Goal: Consume media (video, audio)

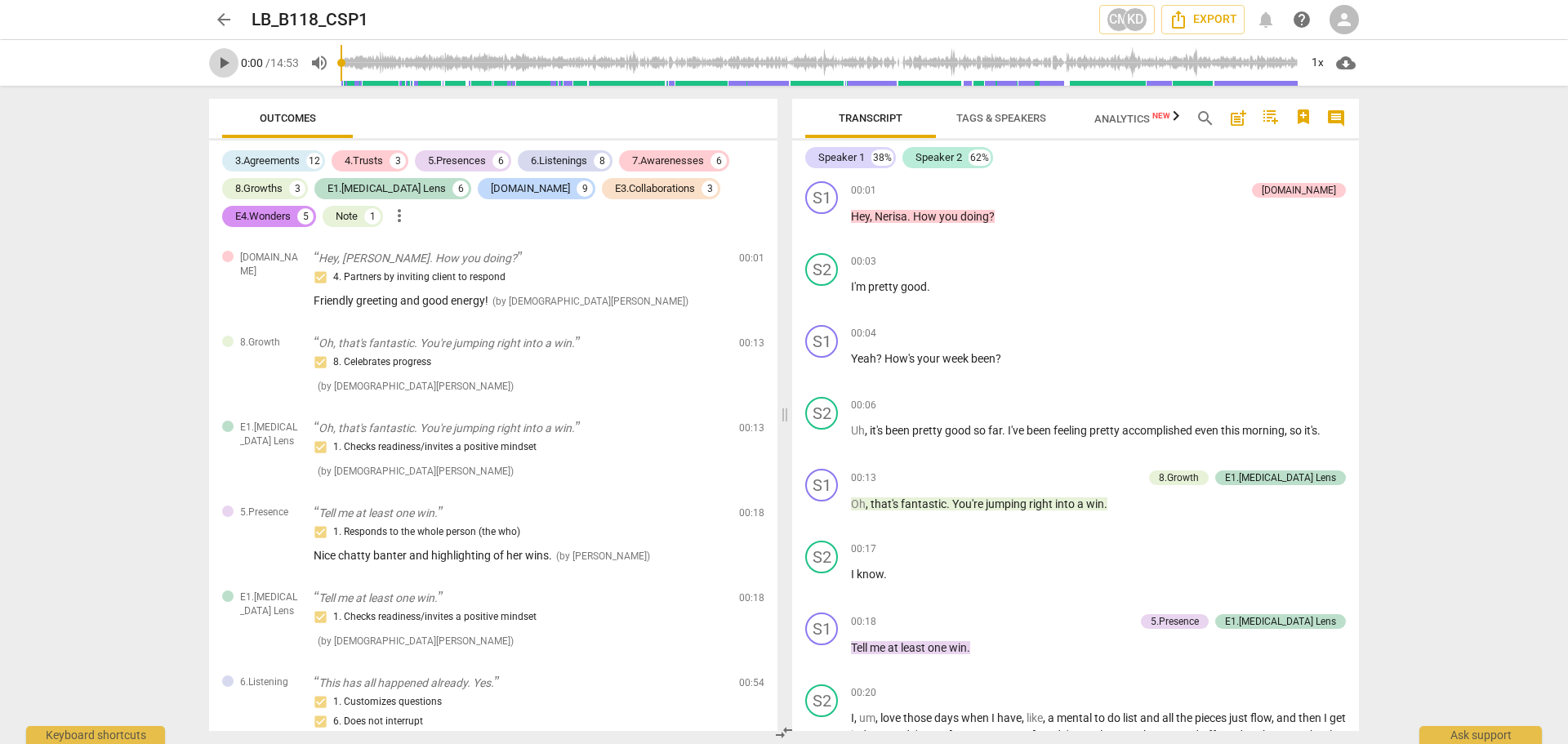
click at [221, 63] on span "play_arrow" at bounding box center [224, 62] width 19 height 19
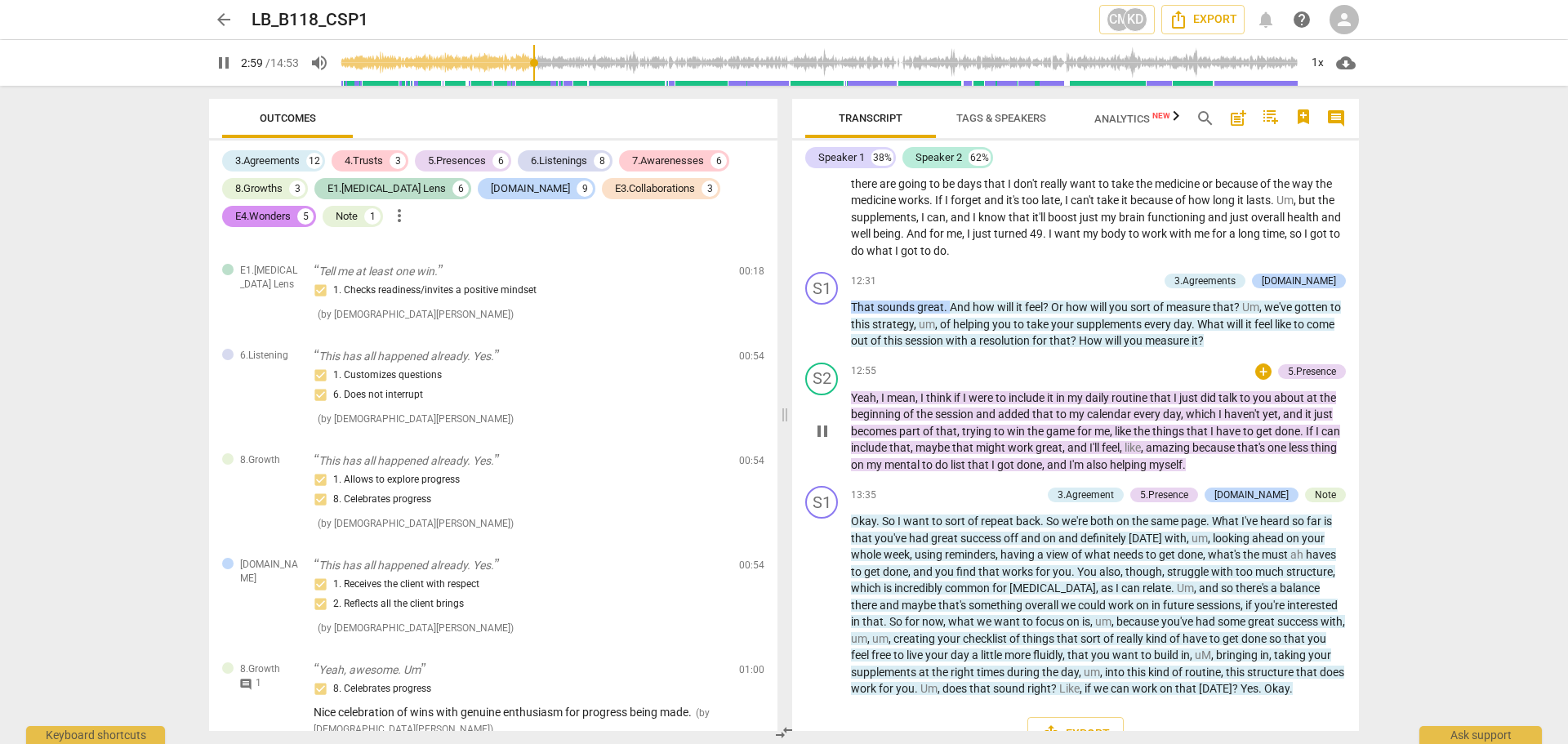
scroll to position [1964, 0]
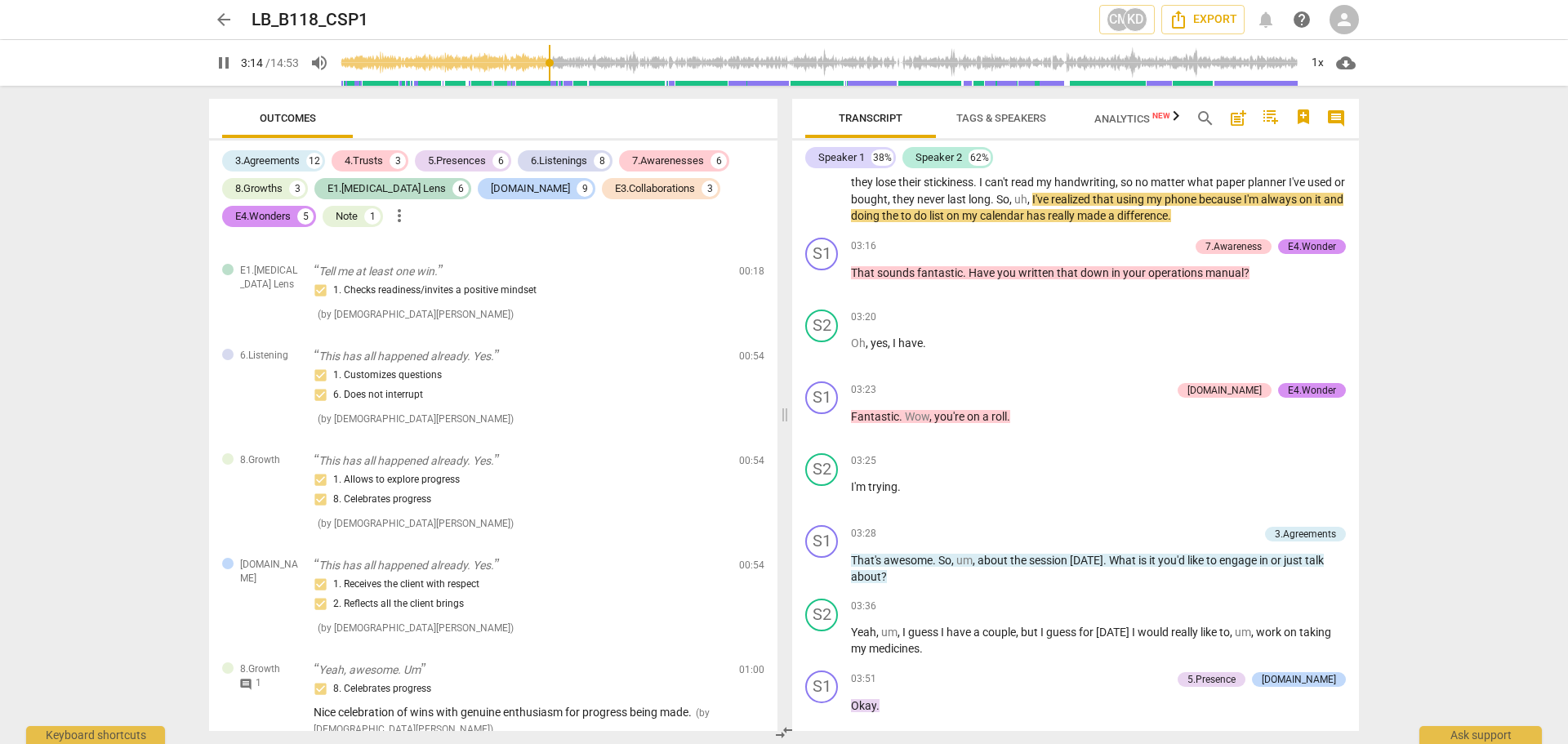
type input "195"
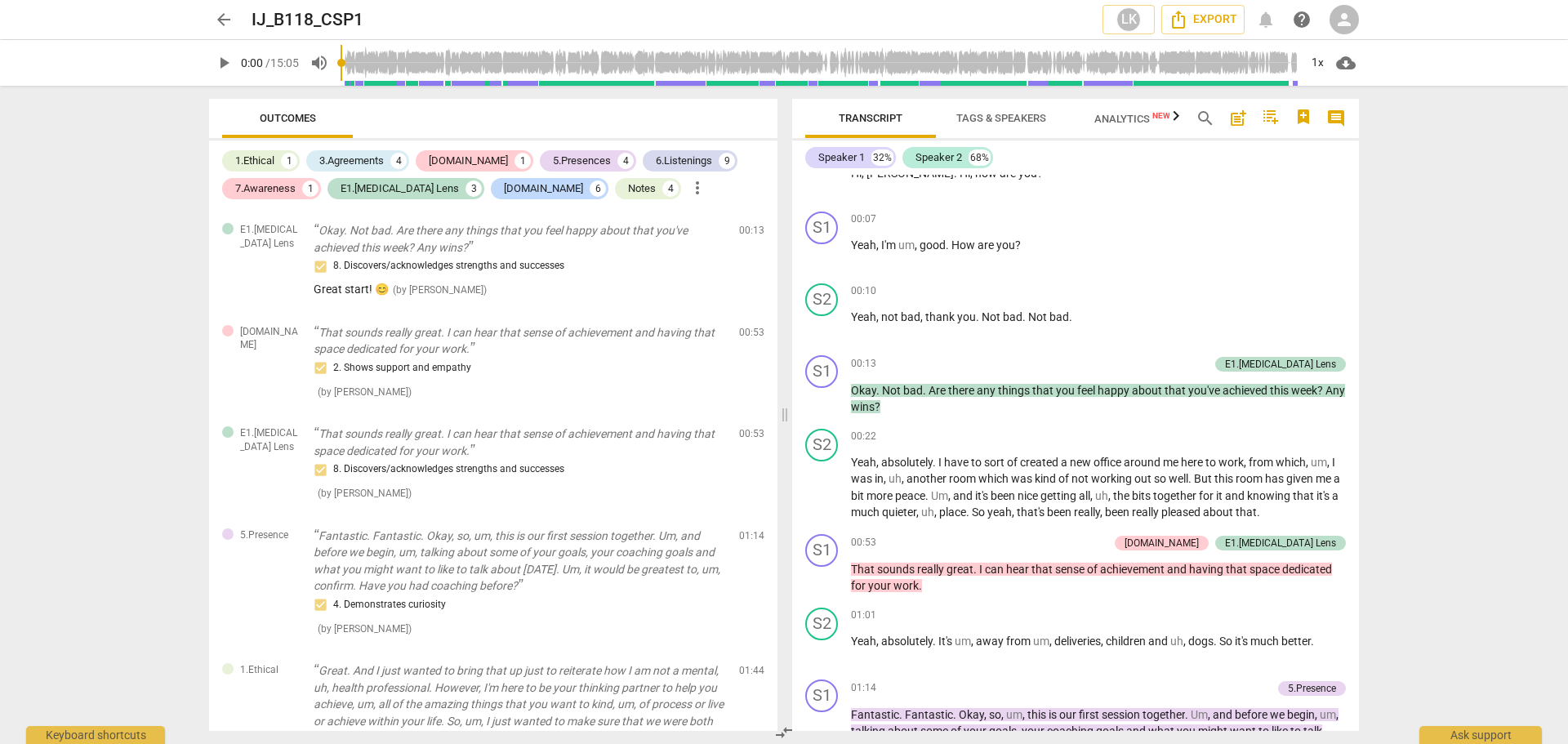
scroll to position [245, 0]
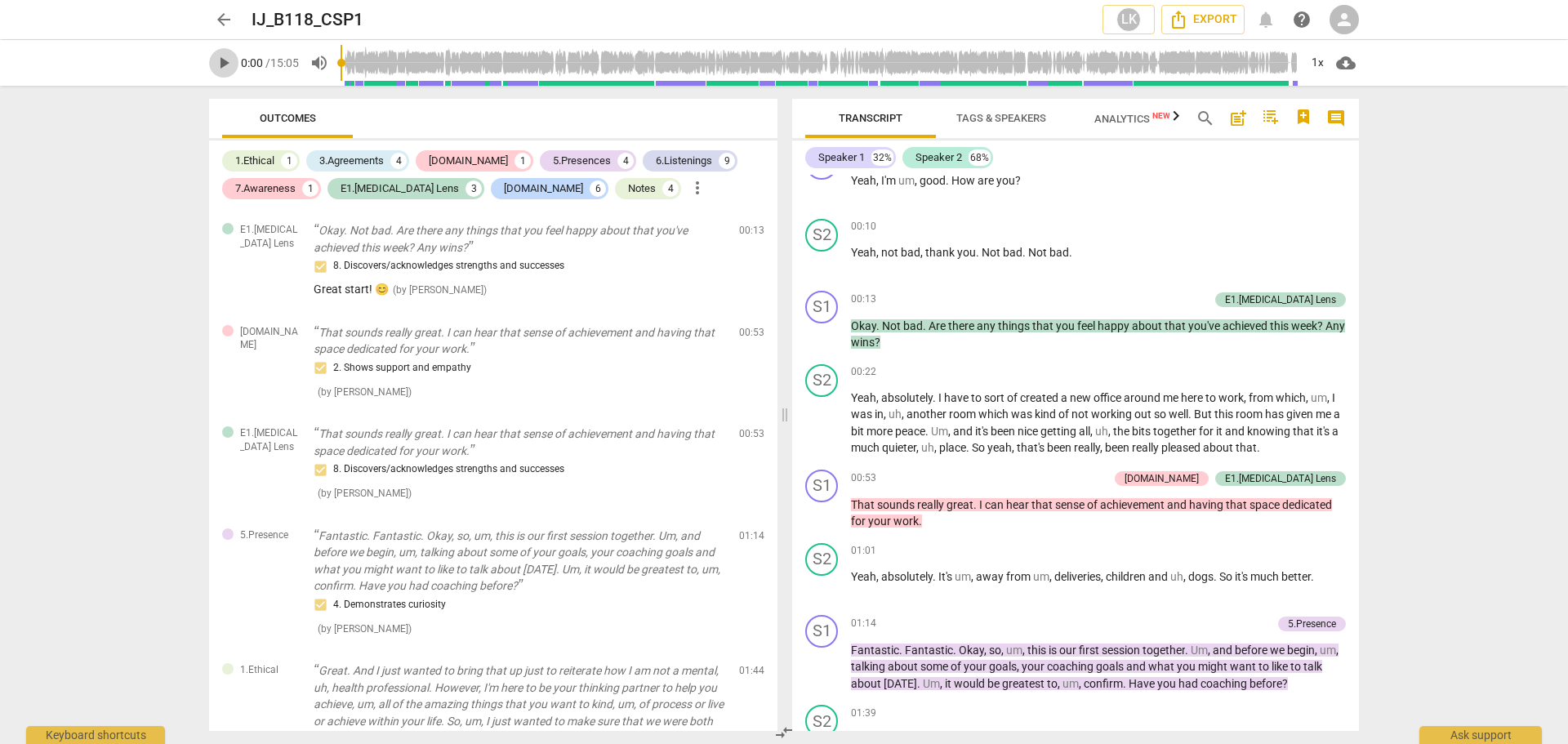
click at [229, 65] on span "play_arrow" at bounding box center [224, 62] width 19 height 19
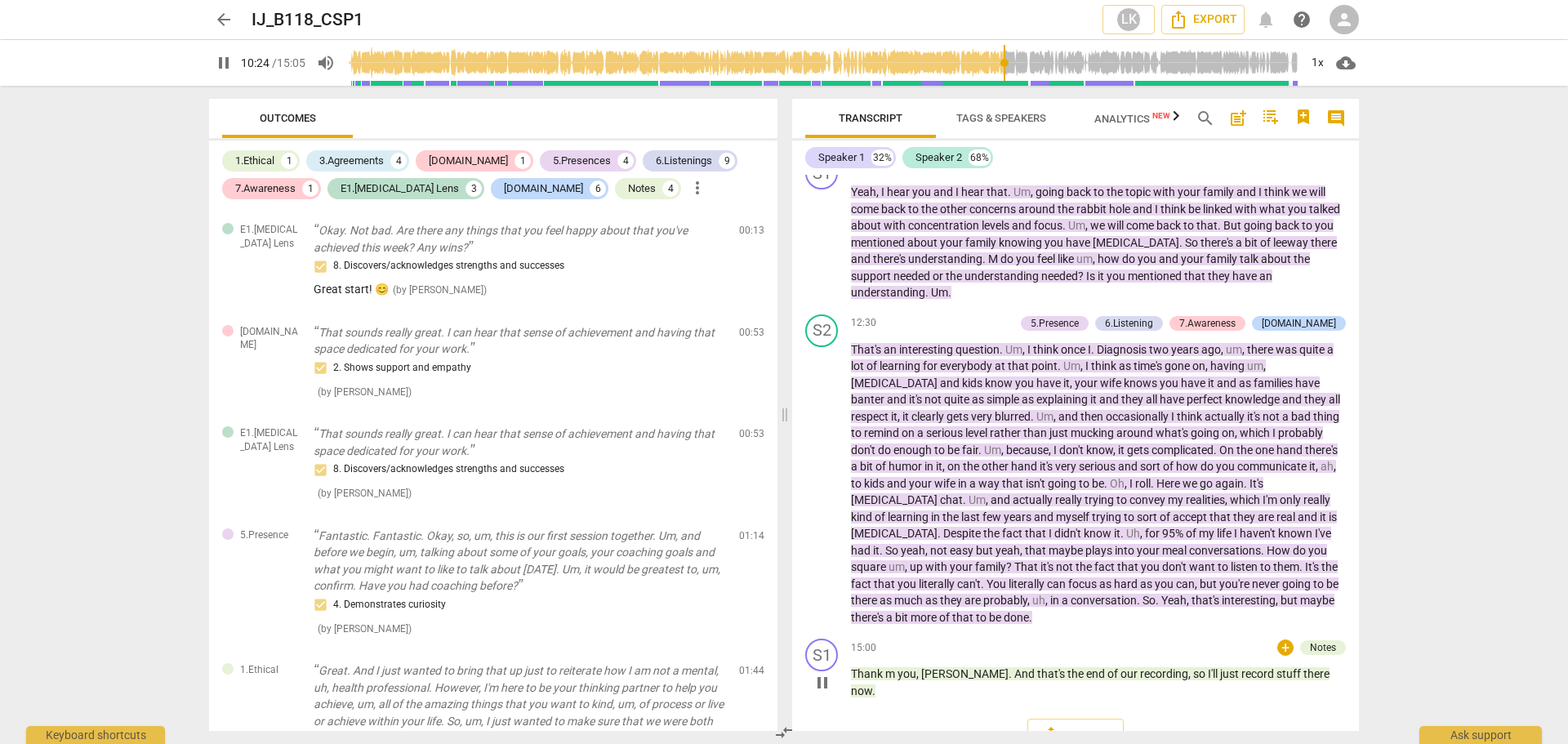
scroll to position [2592, 0]
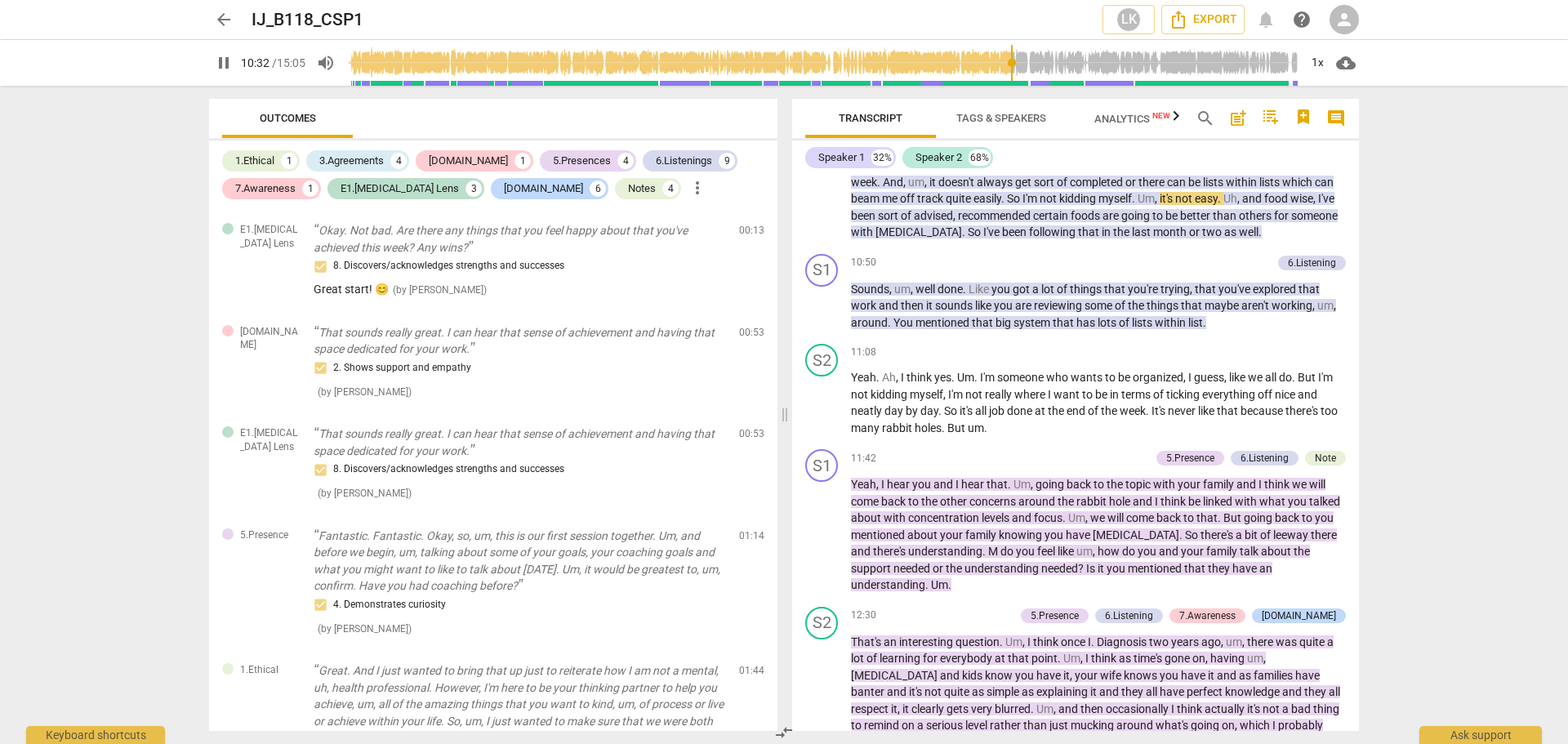
click at [1032, 56] on input "range" at bounding box center [823, 63] width 951 height 52
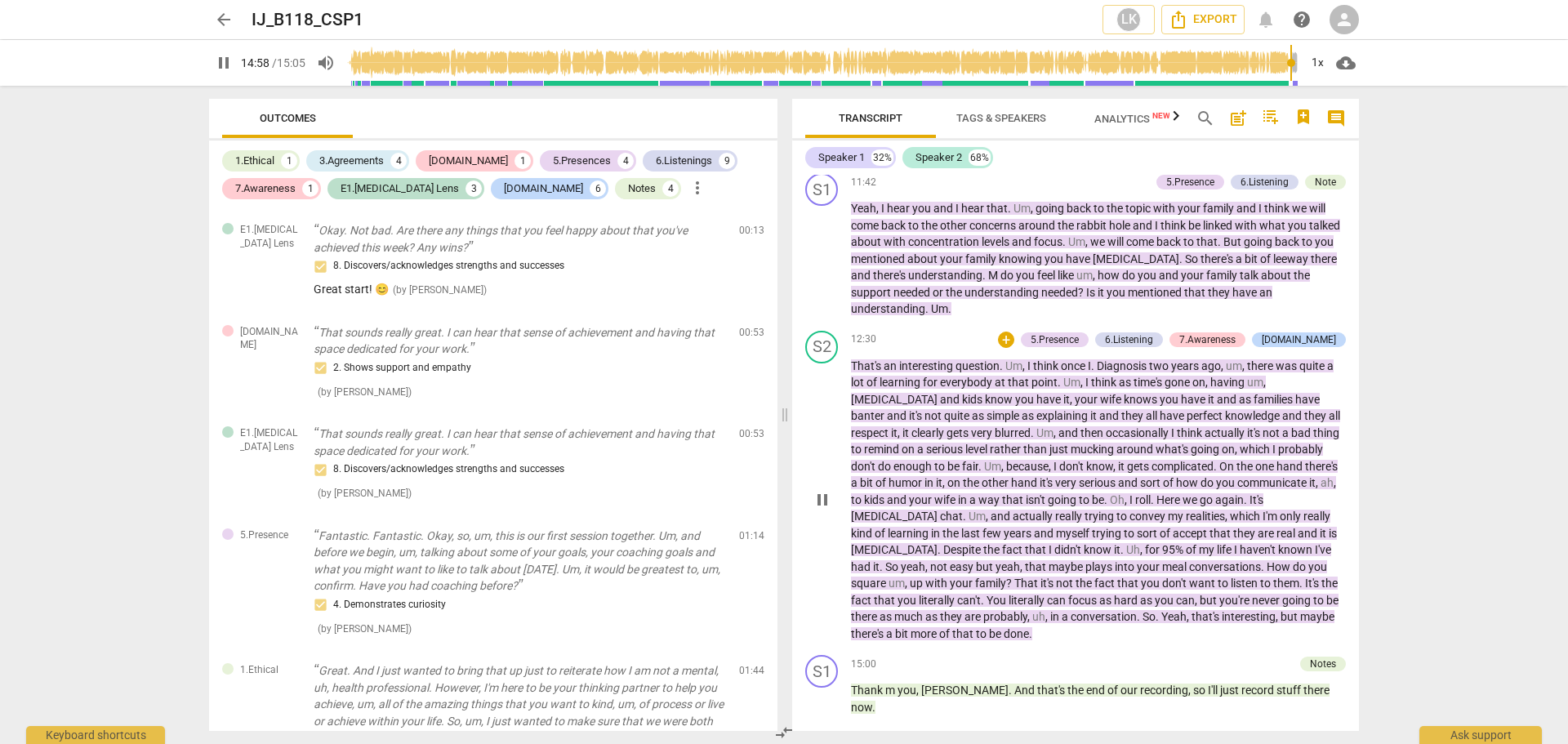
scroll to position [2884, 0]
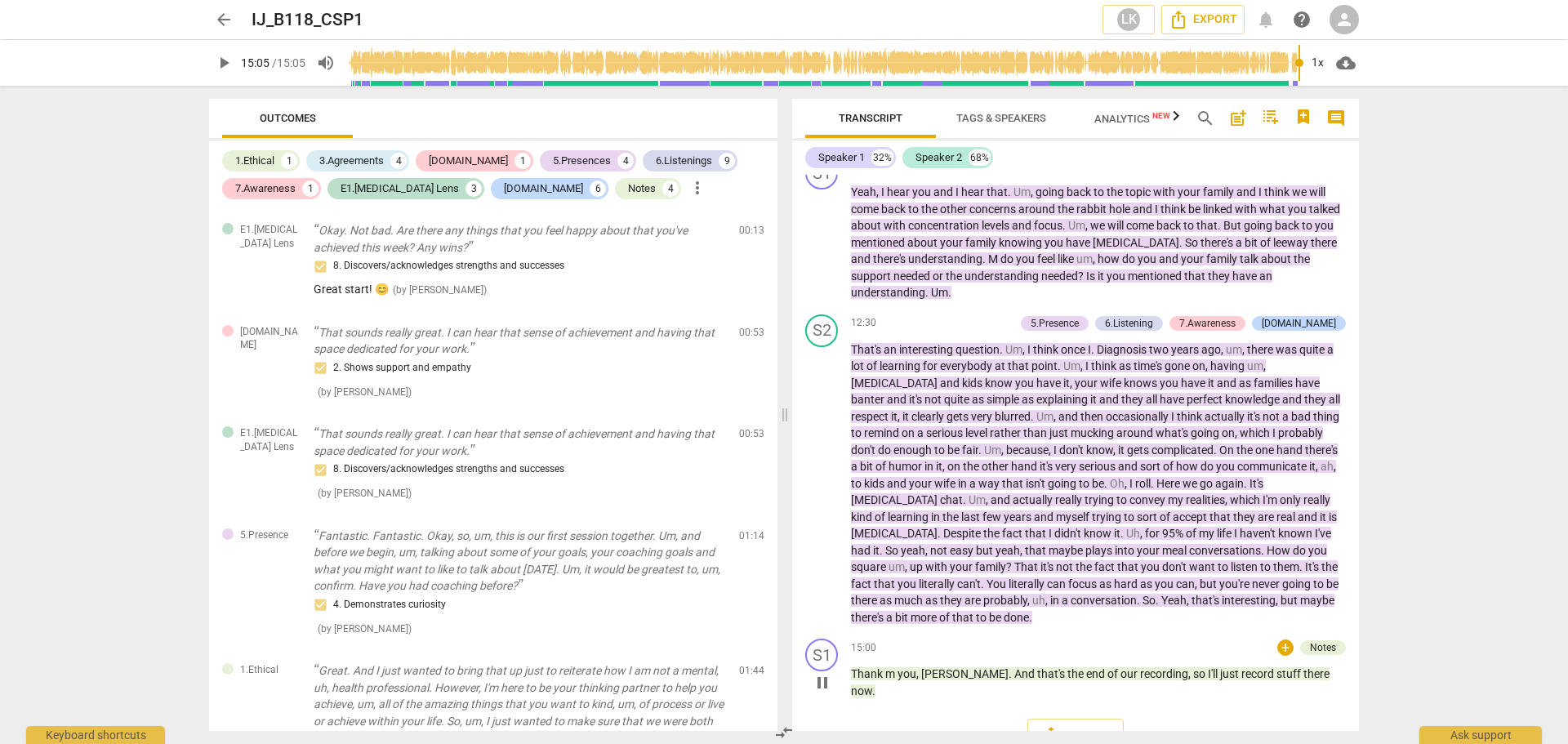
type input "905"
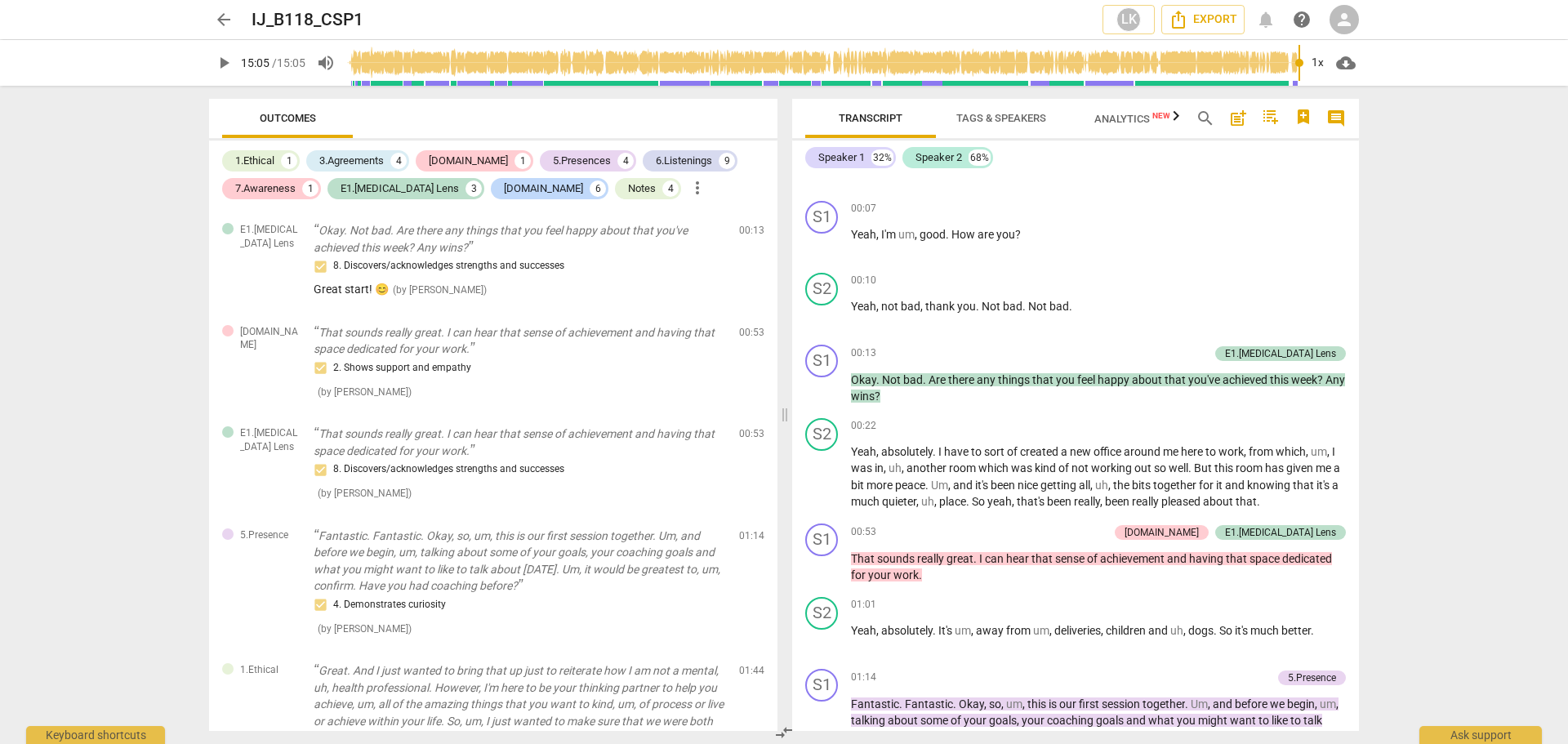
scroll to position [0, 0]
